Goal: Communication & Community: Answer question/provide support

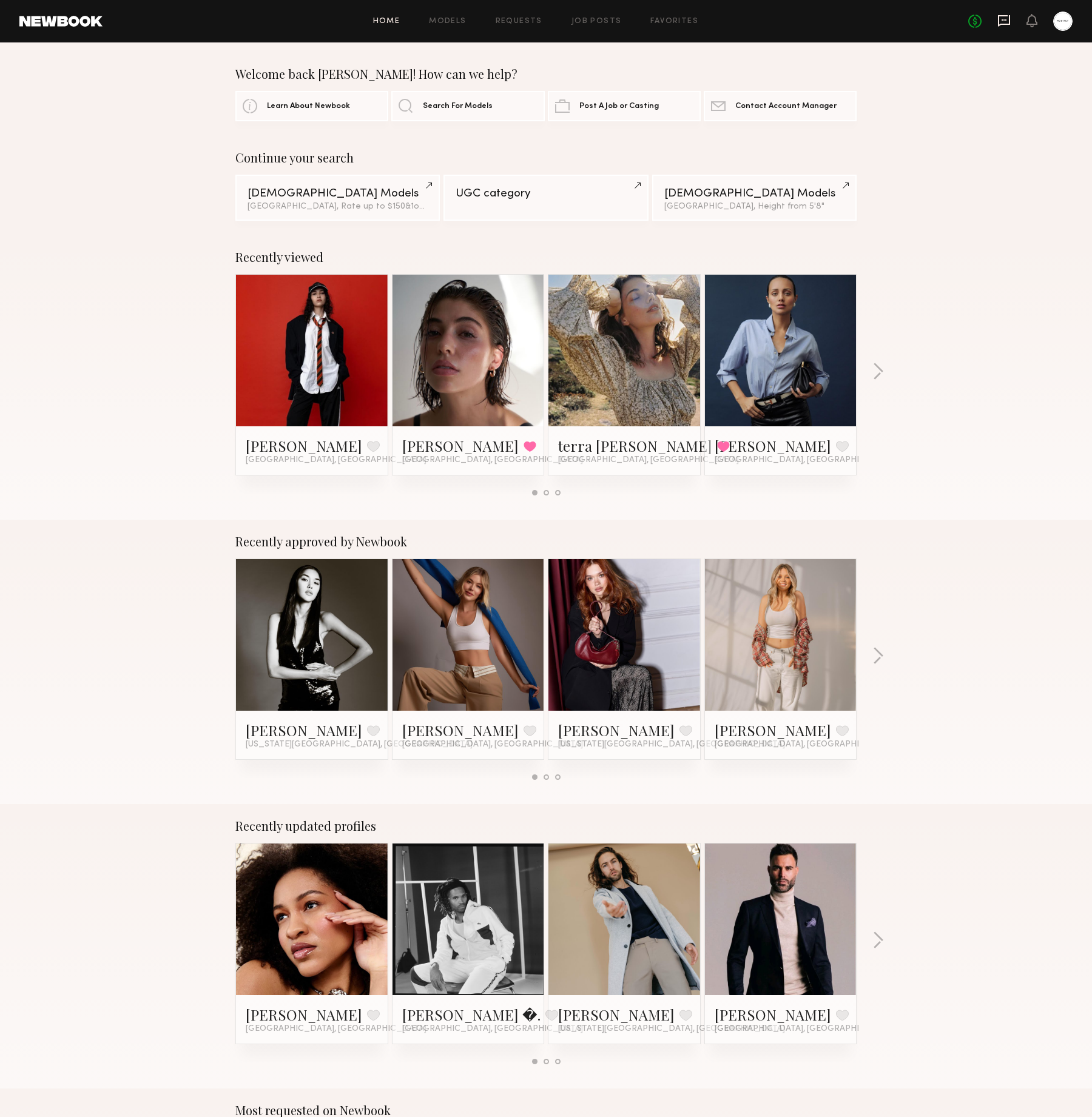
click at [1009, 17] on icon at bounding box center [1004, 21] width 12 height 12
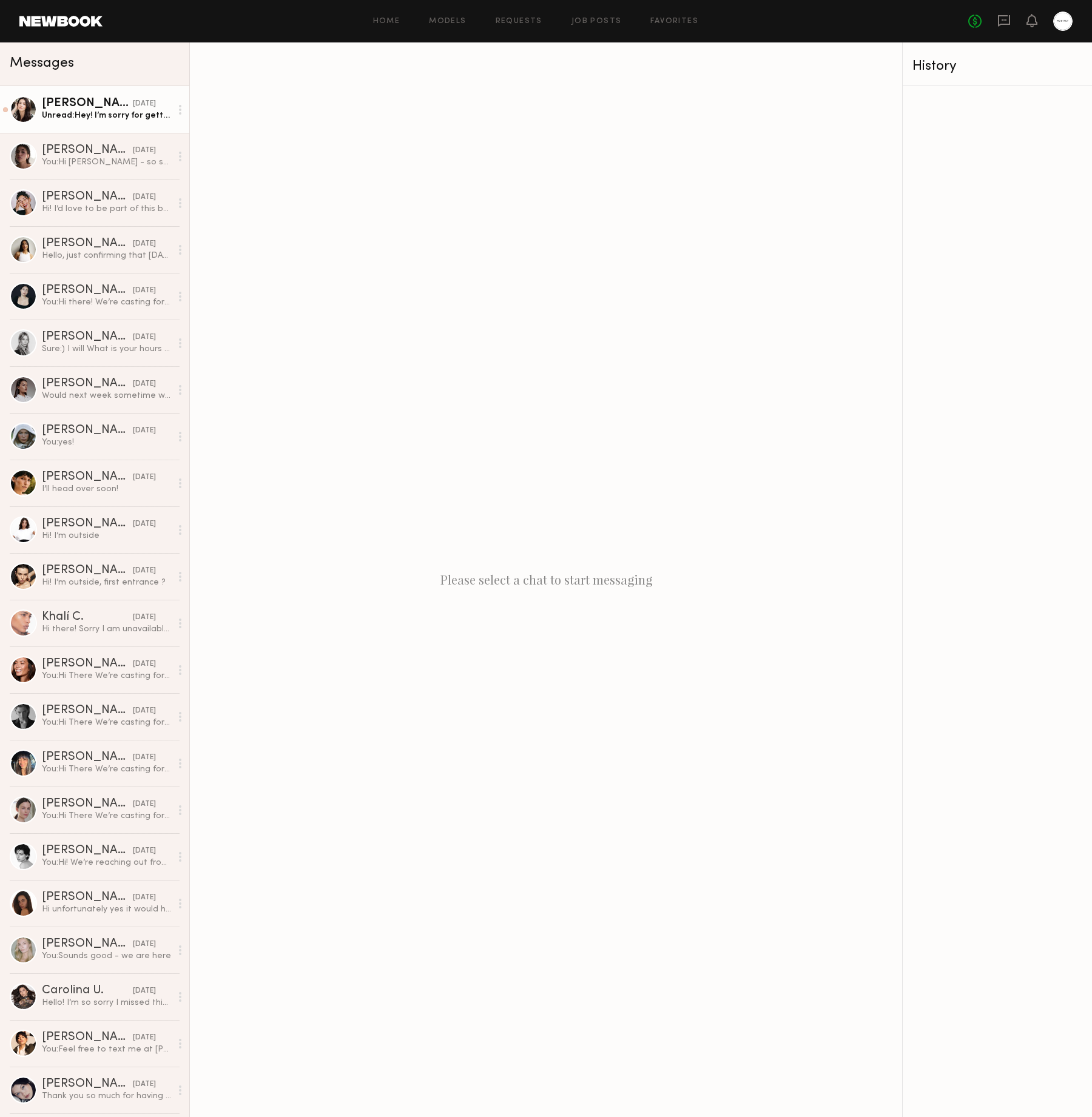
click at [136, 121] on div "Unread: Hey! I’m sorry for getting back to you so late but I’ve got Covid, so c…" at bounding box center [106, 115] width 129 height 12
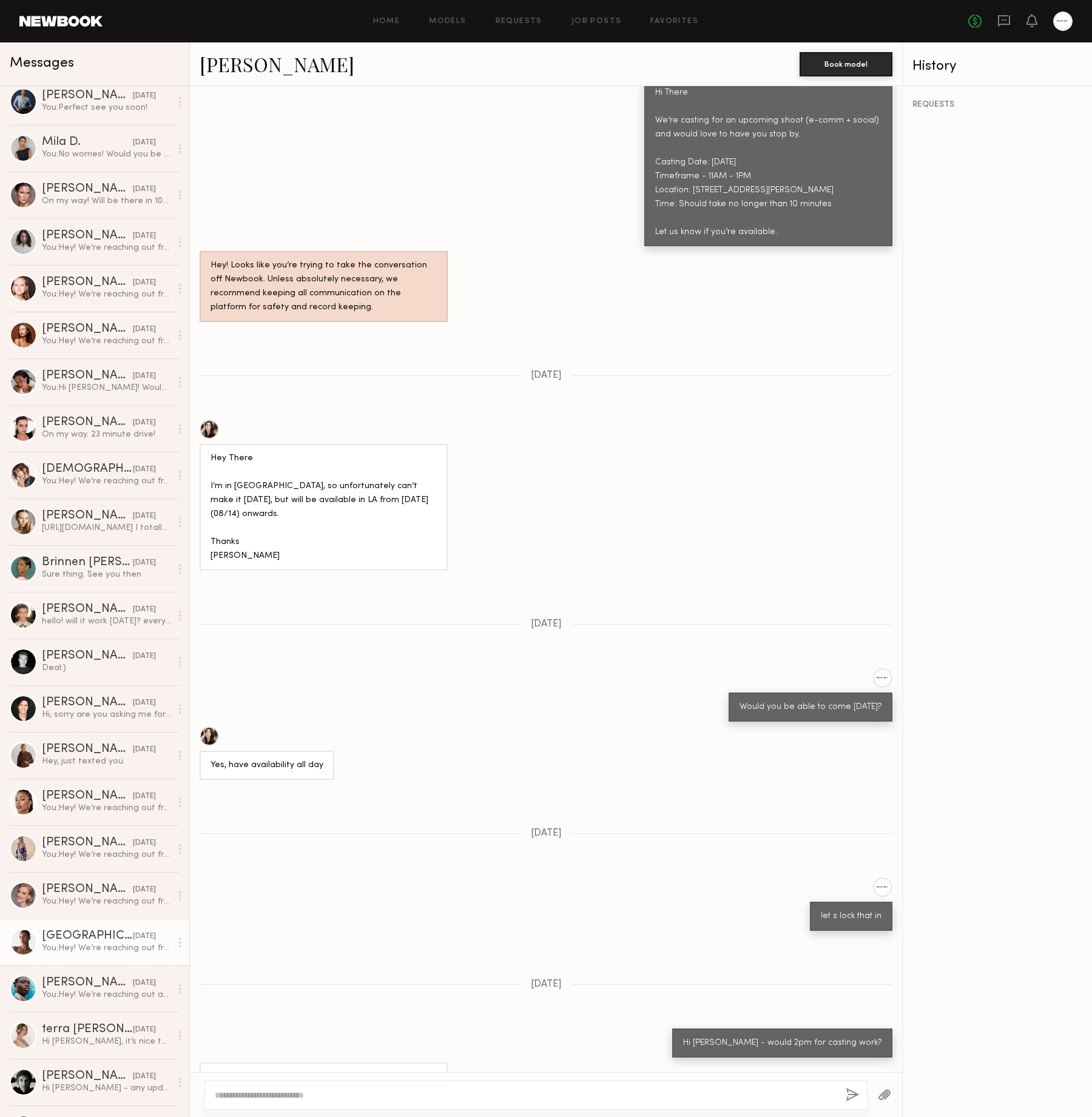
scroll to position [1263, 0]
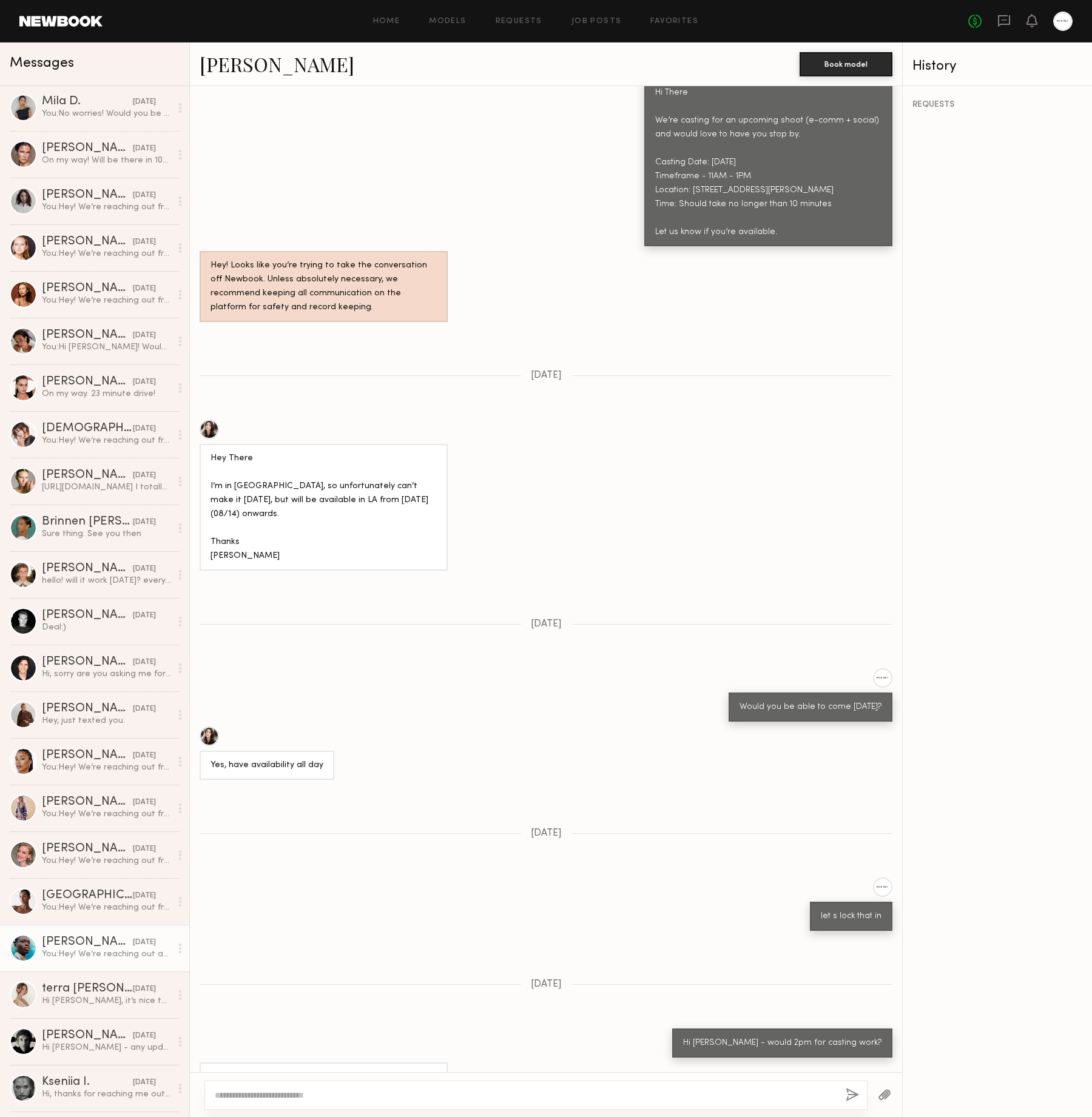
click at [104, 953] on div "You: Hey! We’re reaching out about casting for our Fall/Winter 2025 lookbook sh…" at bounding box center [106, 955] width 129 height 12
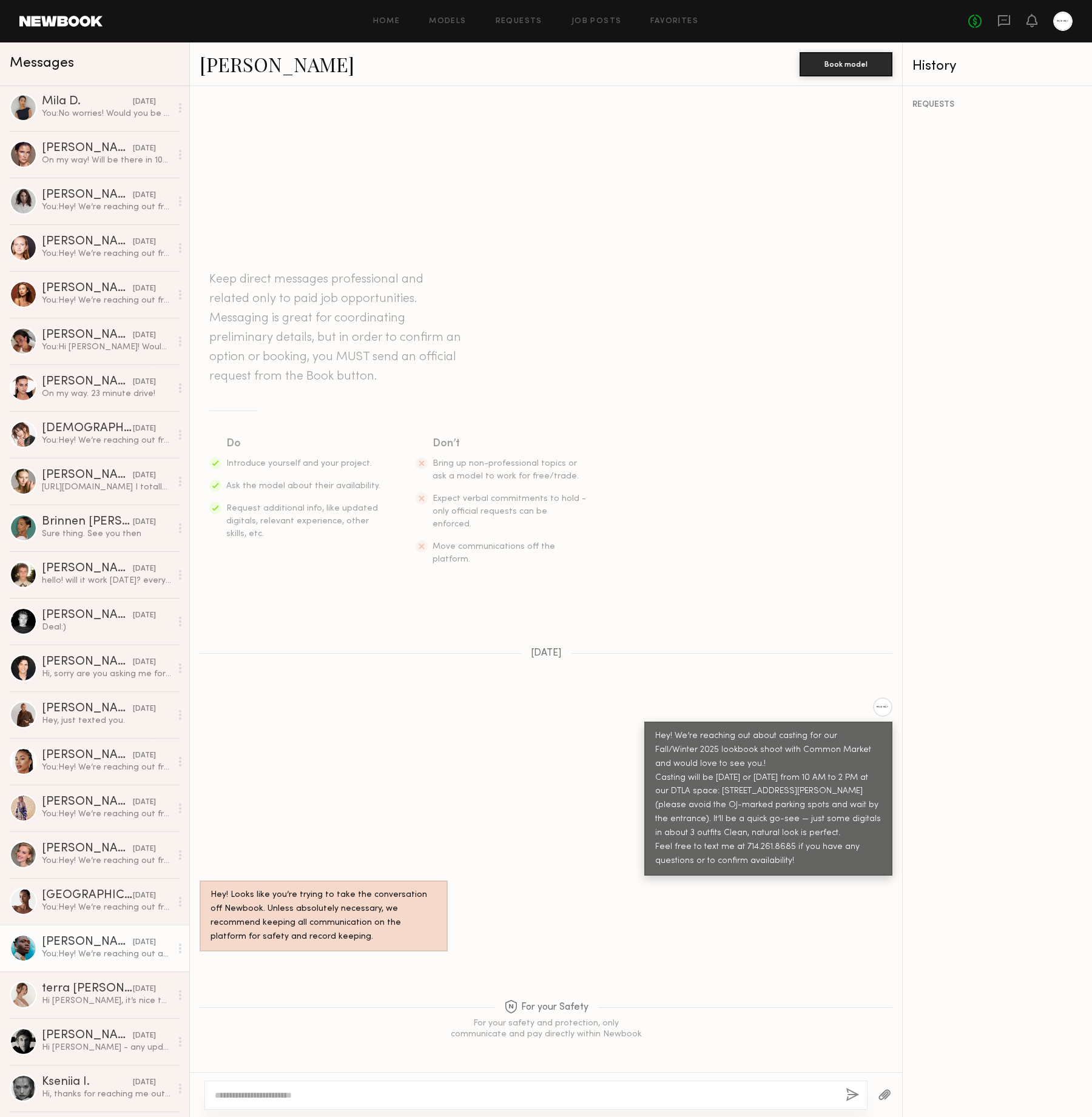
click at [409, 1091] on textarea at bounding box center [525, 1095] width 621 height 12
click at [451, 1092] on textarea at bounding box center [525, 1095] width 621 height 12
click at [451, 1093] on textarea at bounding box center [525, 1095] width 621 height 12
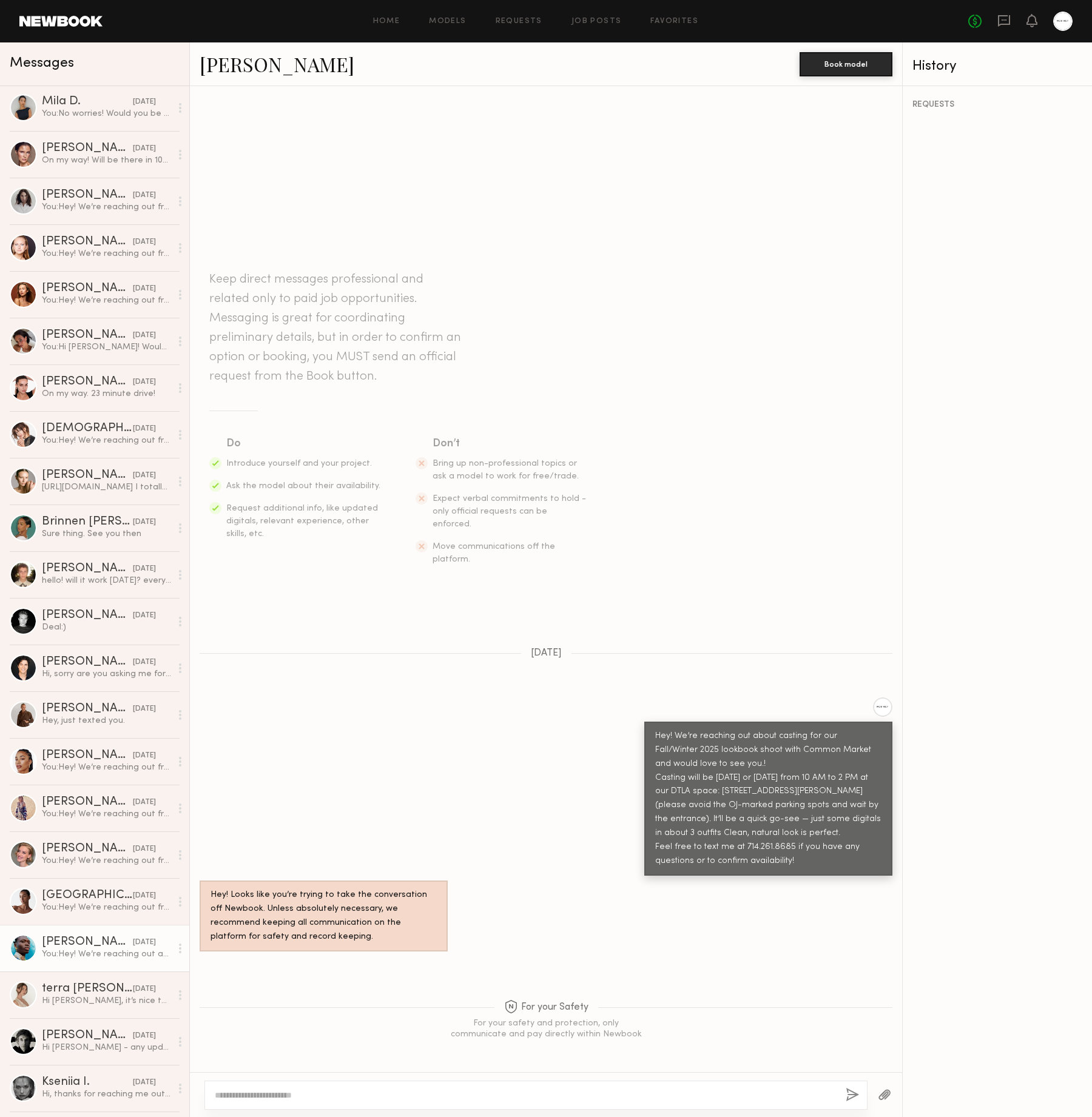
click at [451, 1093] on textarea at bounding box center [525, 1095] width 621 height 12
click at [265, 64] on div "[PERSON_NAME]" at bounding box center [500, 64] width 600 height 26
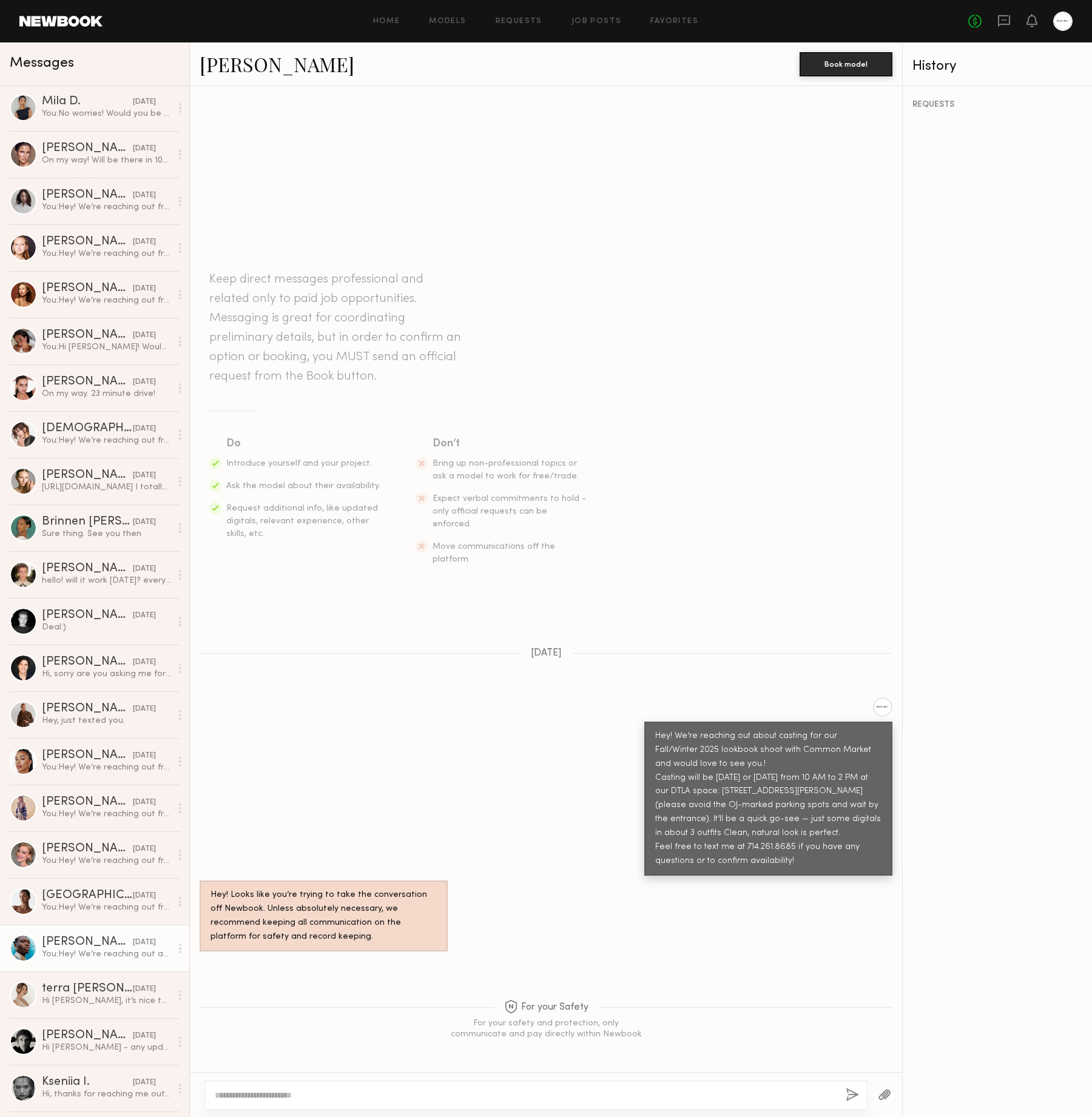
click at [257, 66] on link "[PERSON_NAME]" at bounding box center [277, 64] width 155 height 26
click at [568, 1083] on div at bounding box center [536, 1095] width 663 height 29
click at [569, 1085] on div at bounding box center [536, 1095] width 663 height 29
click at [569, 1086] on div at bounding box center [536, 1095] width 663 height 29
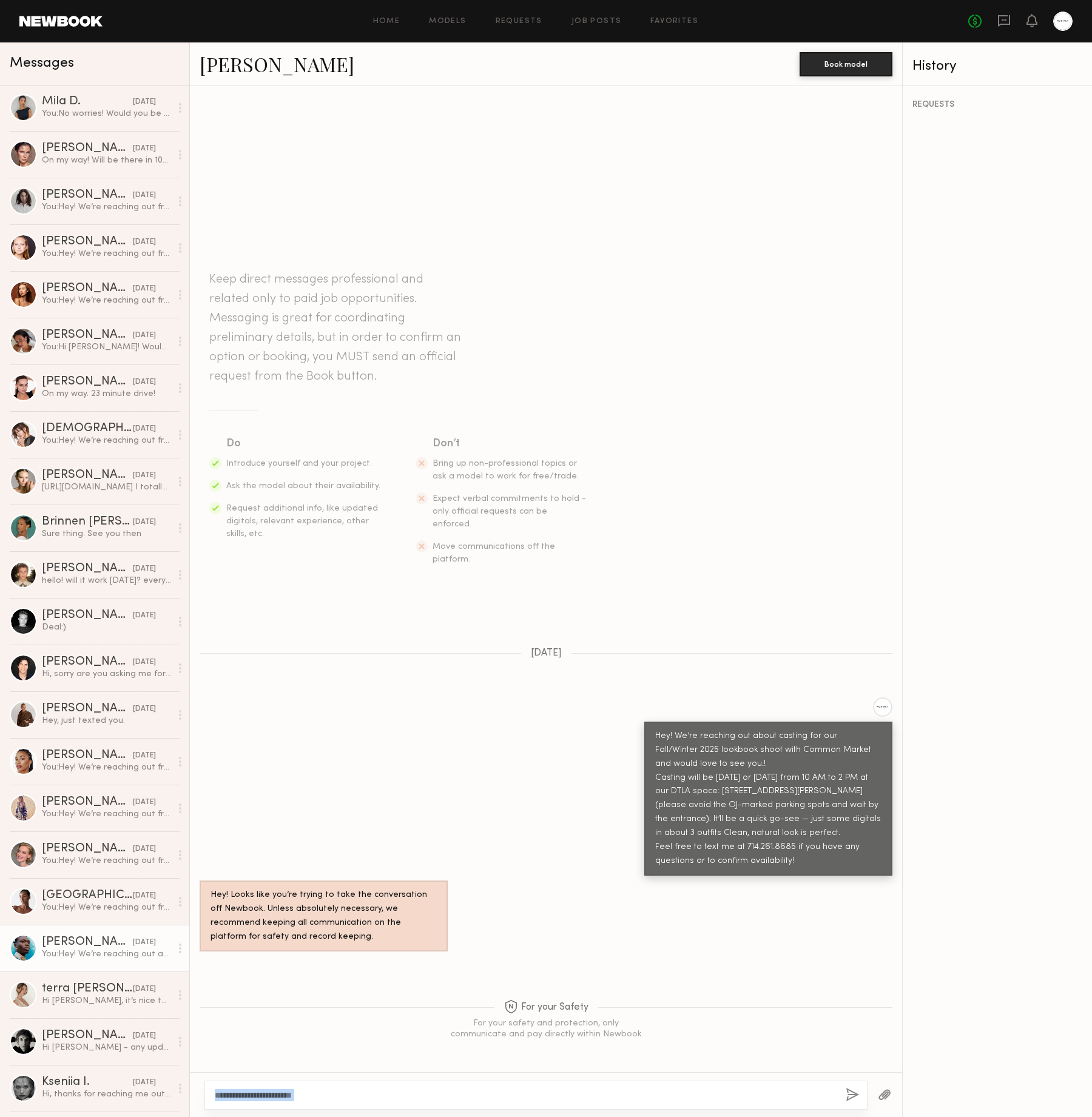
click at [570, 1089] on div at bounding box center [536, 1095] width 663 height 29
click at [574, 1093] on textarea at bounding box center [525, 1095] width 621 height 12
type textarea "**********"
click at [848, 1088] on button "button" at bounding box center [853, 1096] width 14 height 15
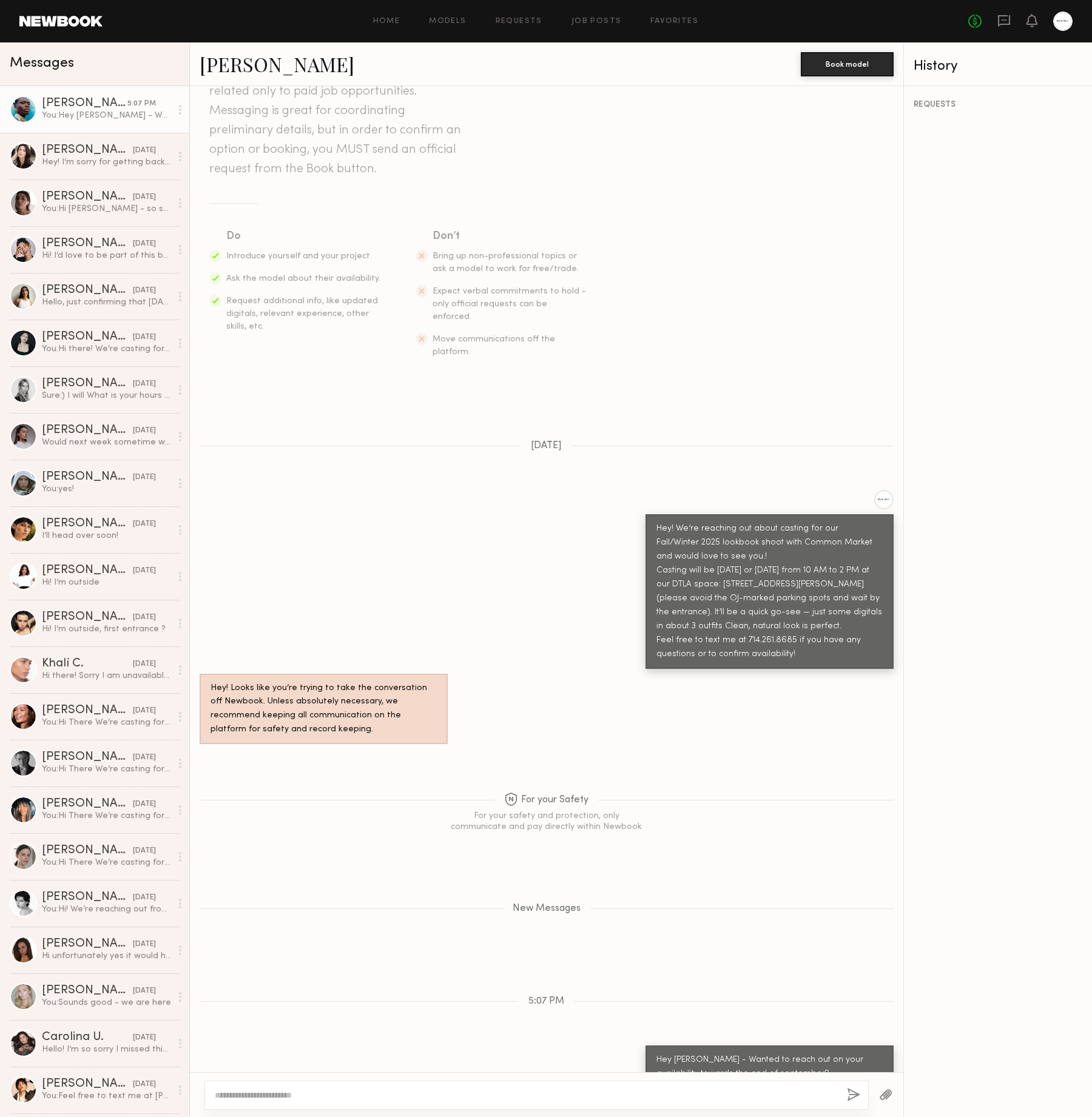
click at [631, 1082] on div at bounding box center [536, 1095] width 664 height 29
click at [635, 1094] on textarea at bounding box center [525, 1095] width 622 height 12
click at [637, 1099] on textarea at bounding box center [525, 1095] width 622 height 12
type textarea "**********"
click at [843, 1091] on div "**********" at bounding box center [536, 1095] width 664 height 29
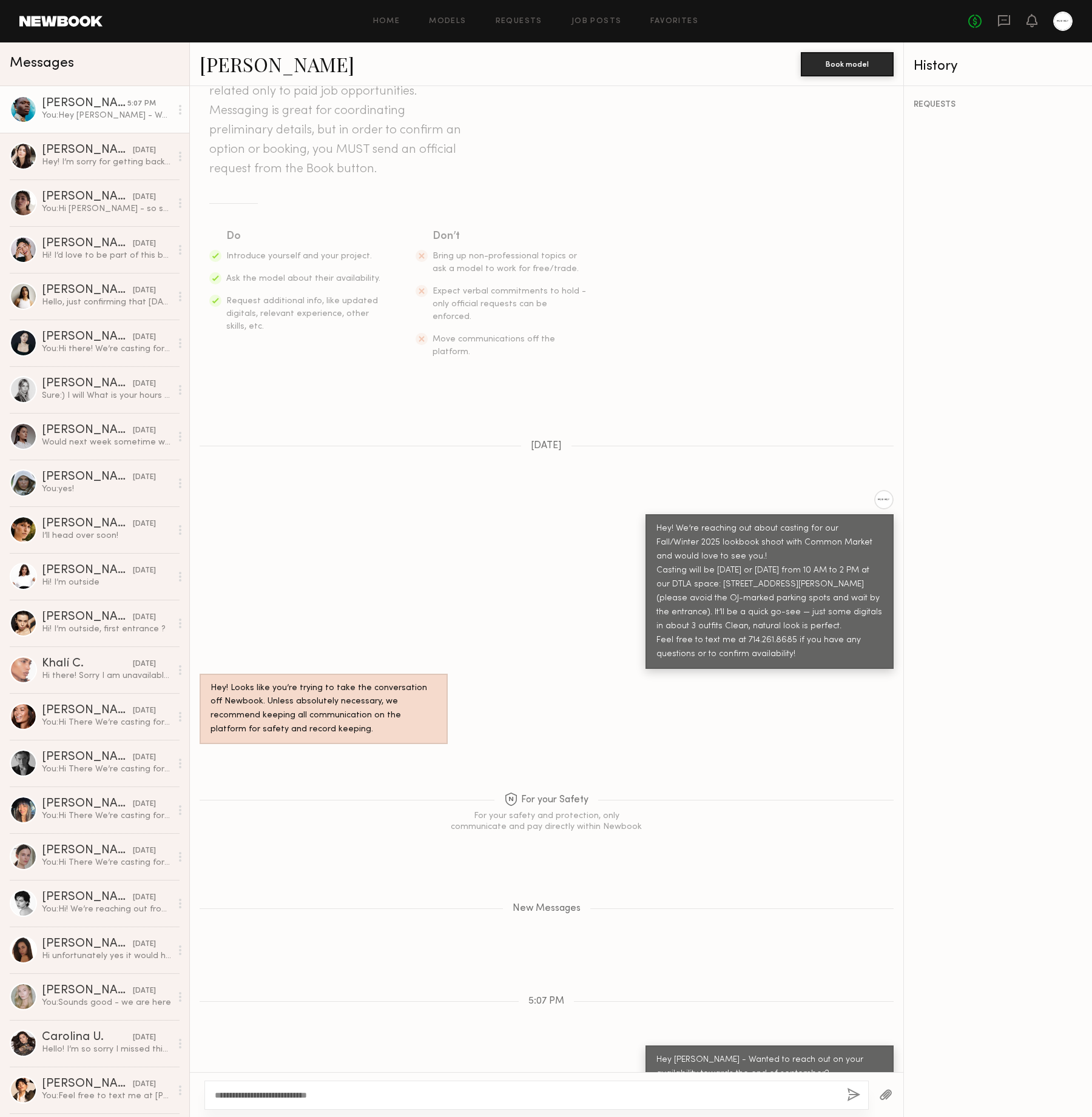
click at [848, 1093] on button "button" at bounding box center [853, 1096] width 14 height 15
